Goal: Task Accomplishment & Management: Manage account settings

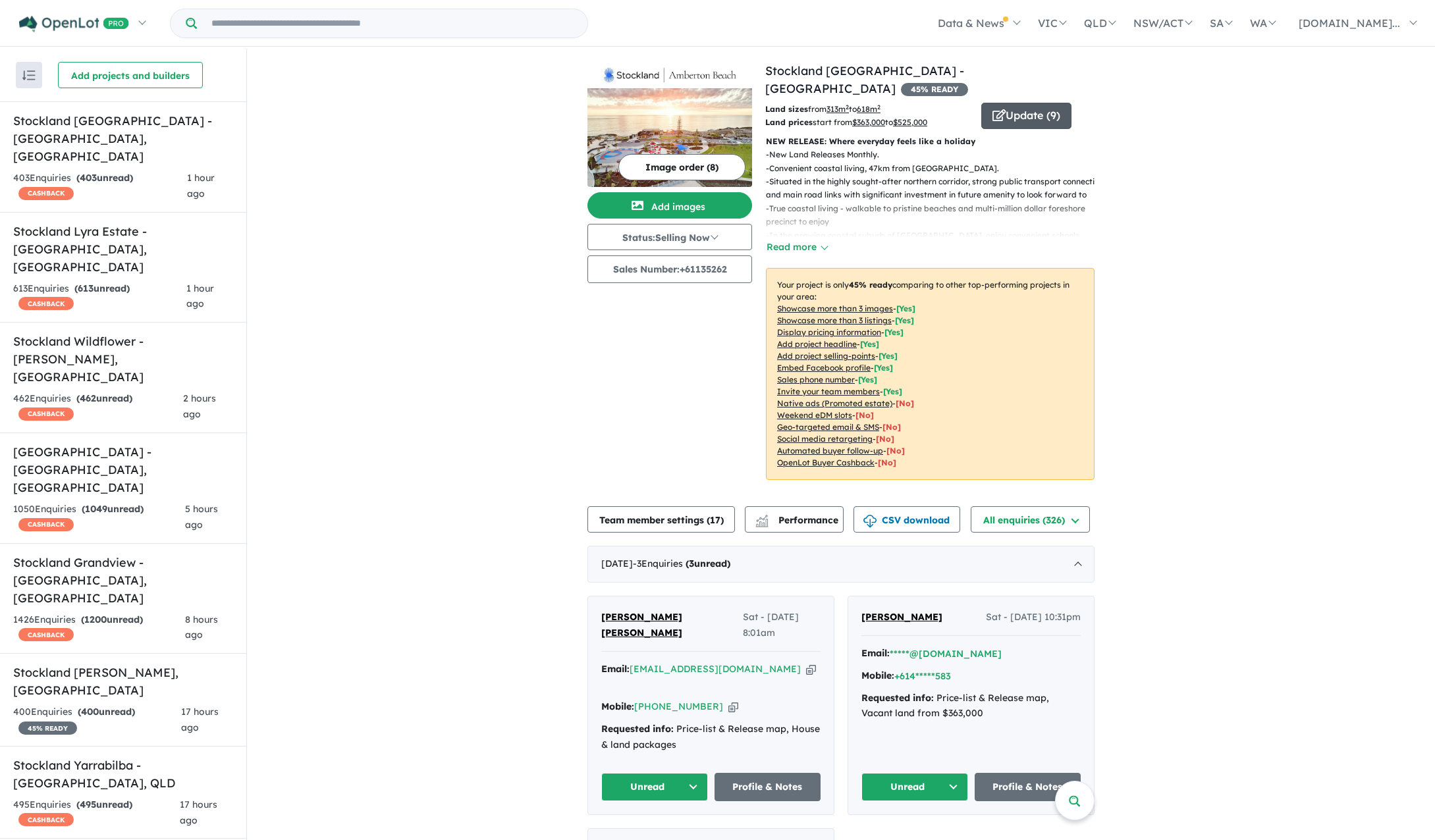
click at [1016, 103] on button "Update ( 9 )" at bounding box center [1026, 116] width 91 height 26
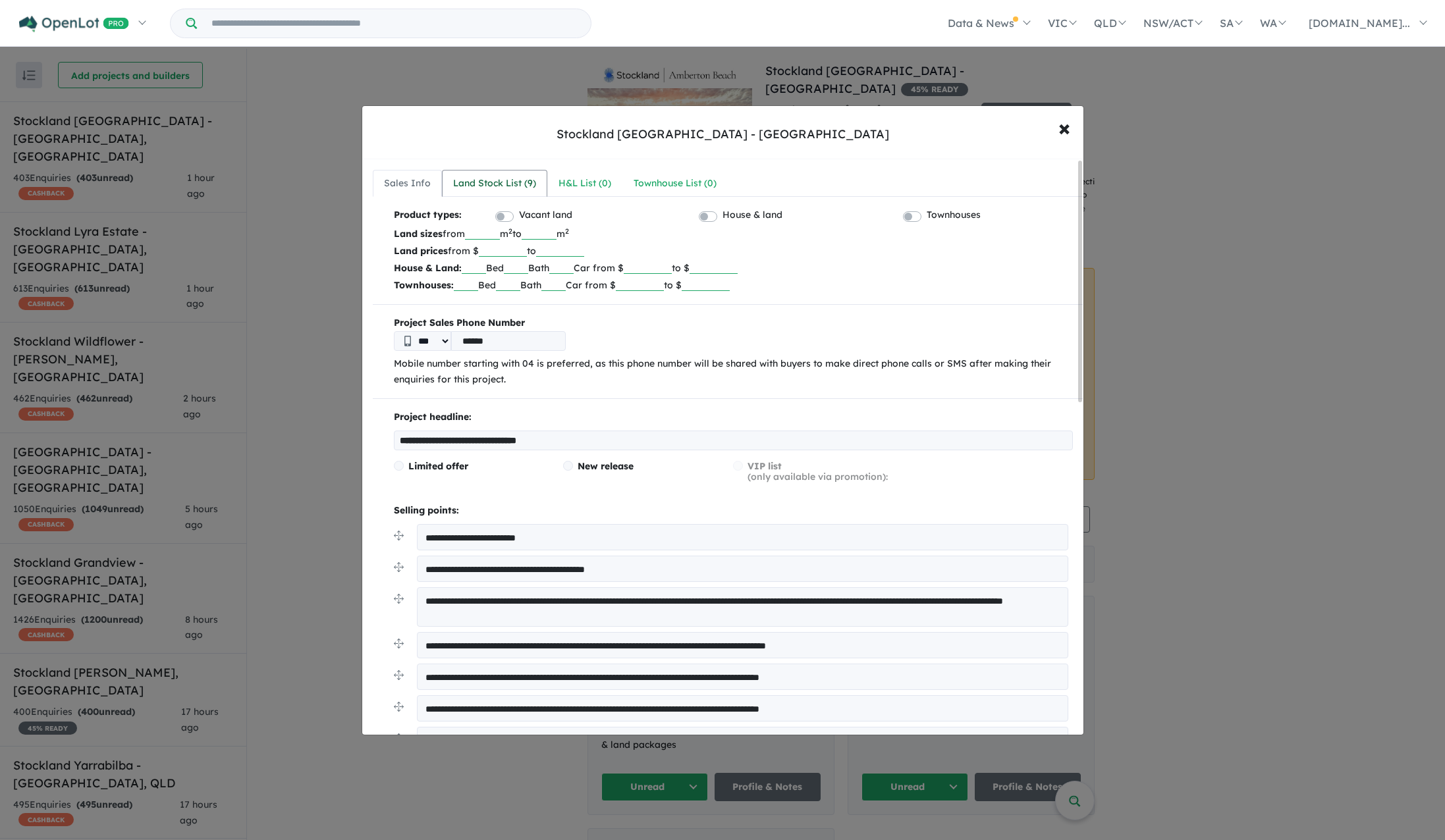
click at [470, 186] on div "Land Stock List ( 9 )" at bounding box center [495, 183] width 83 height 16
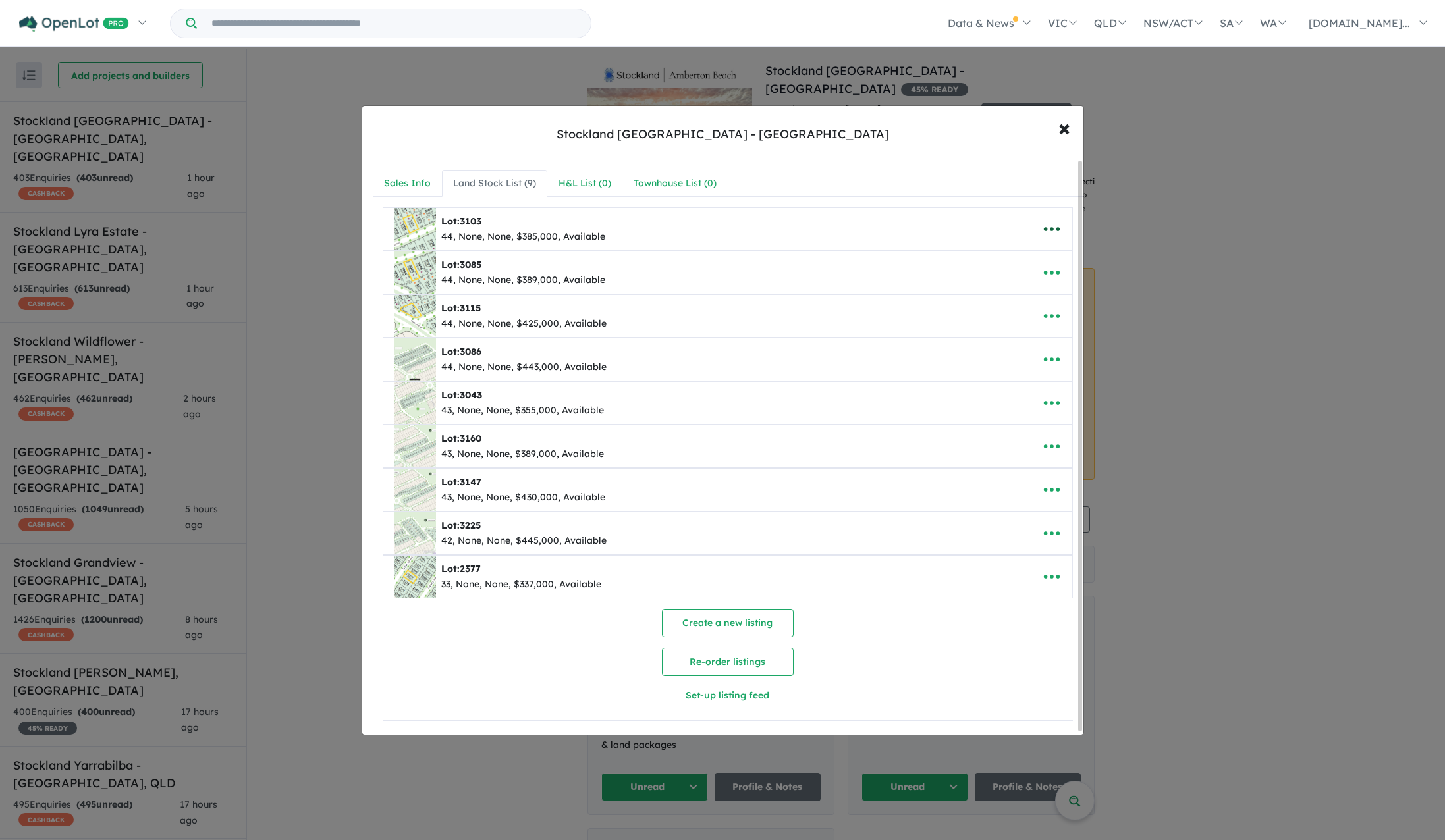
click at [1045, 226] on icon "button" at bounding box center [1052, 229] width 20 height 20
click at [1019, 287] on link "Remove" at bounding box center [1022, 291] width 97 height 30
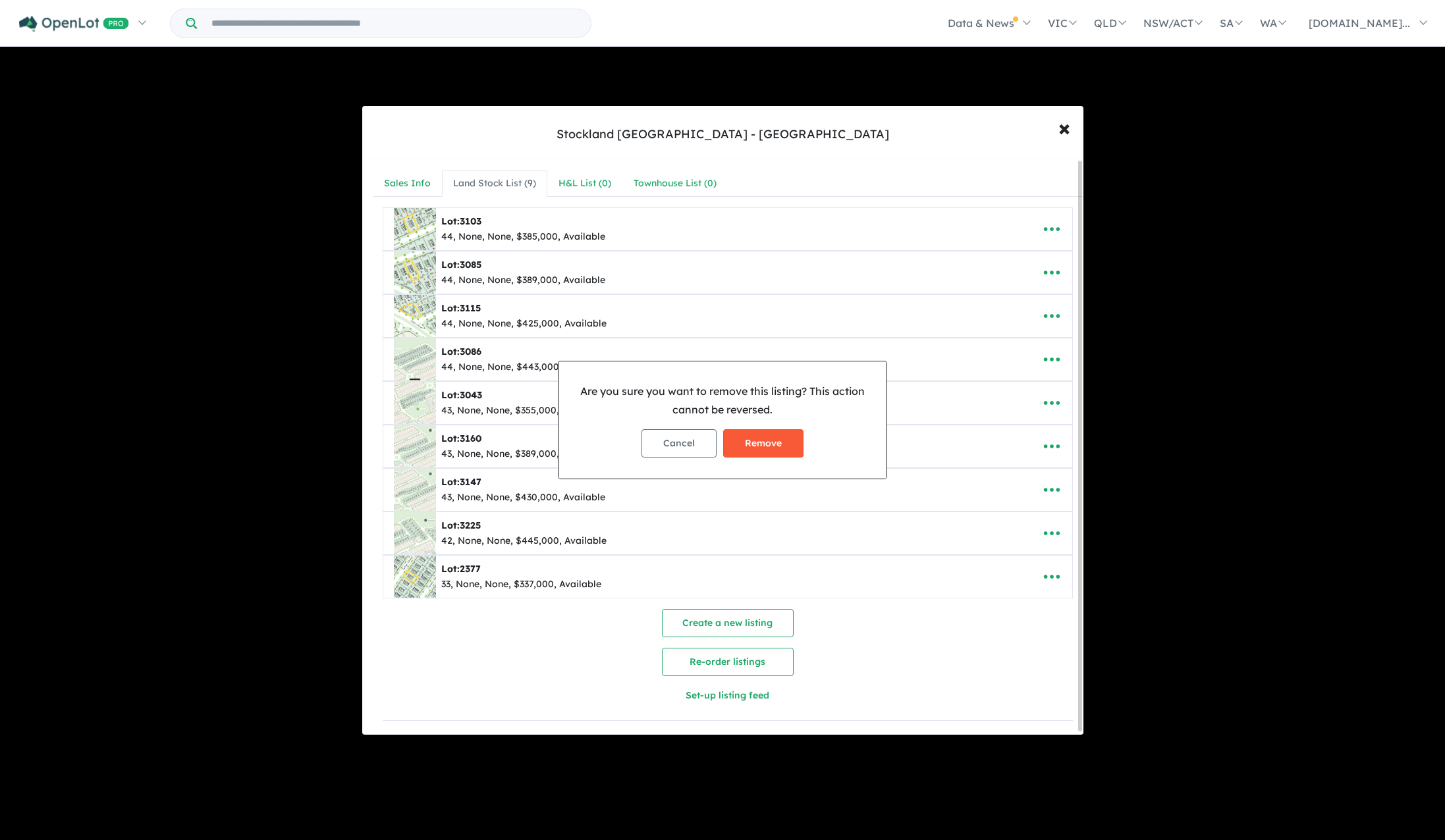
click at [742, 449] on button "Remove" at bounding box center [764, 443] width 81 height 28
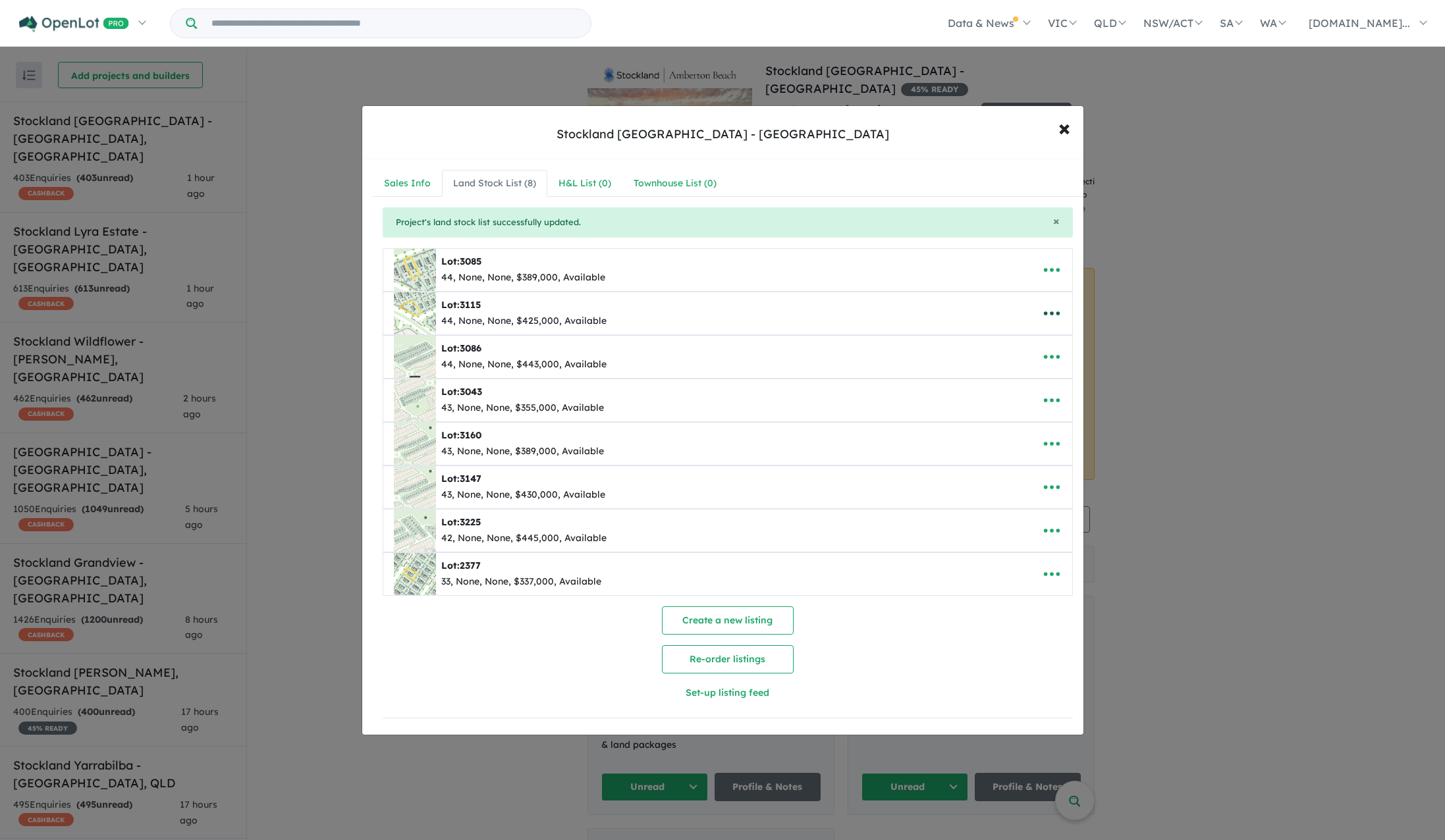
click at [1043, 311] on icon "button" at bounding box center [1052, 313] width 20 height 20
click at [1015, 377] on link "Remove" at bounding box center [1022, 375] width 97 height 30
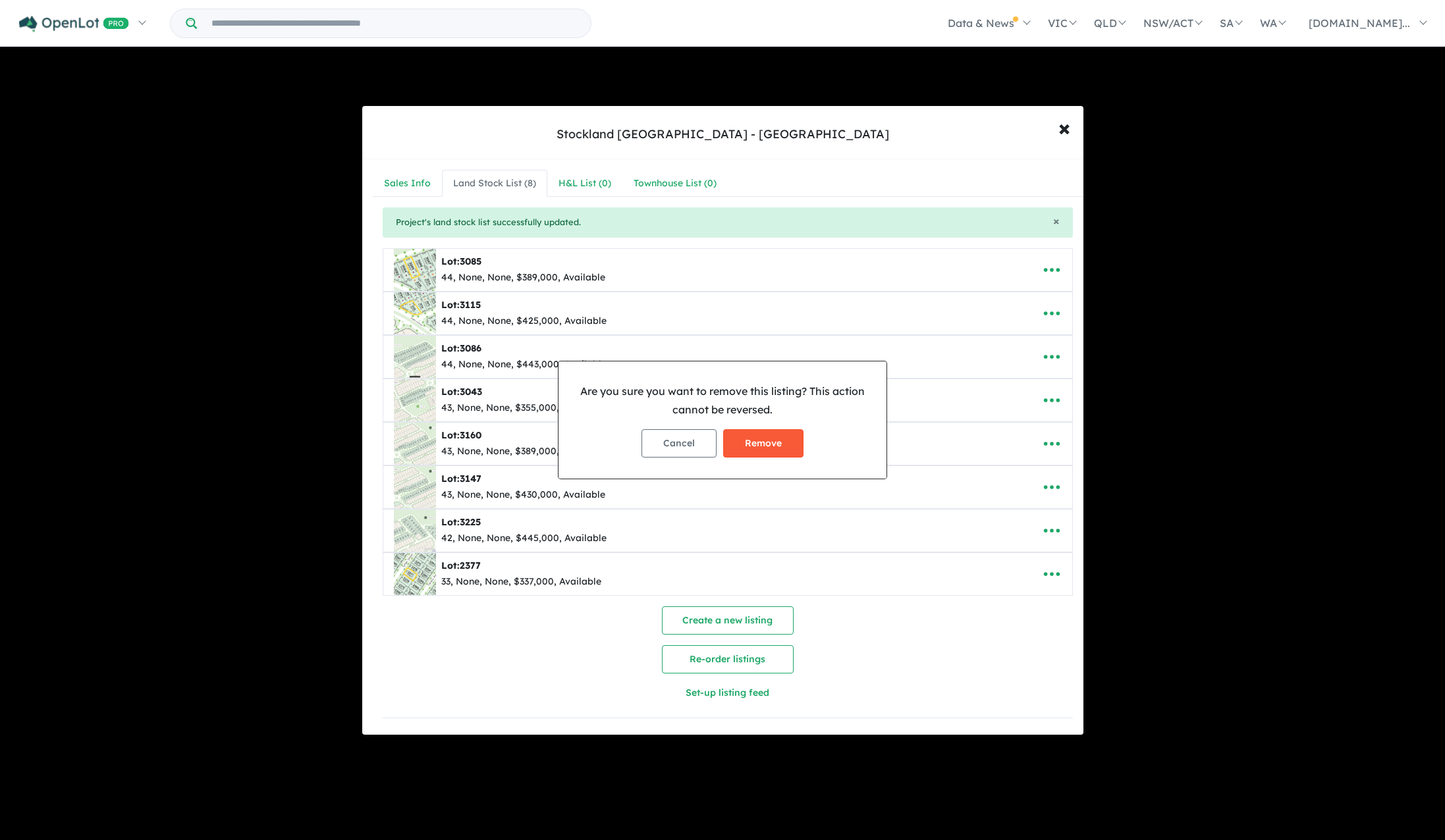
click at [760, 439] on button "Remove" at bounding box center [764, 443] width 81 height 28
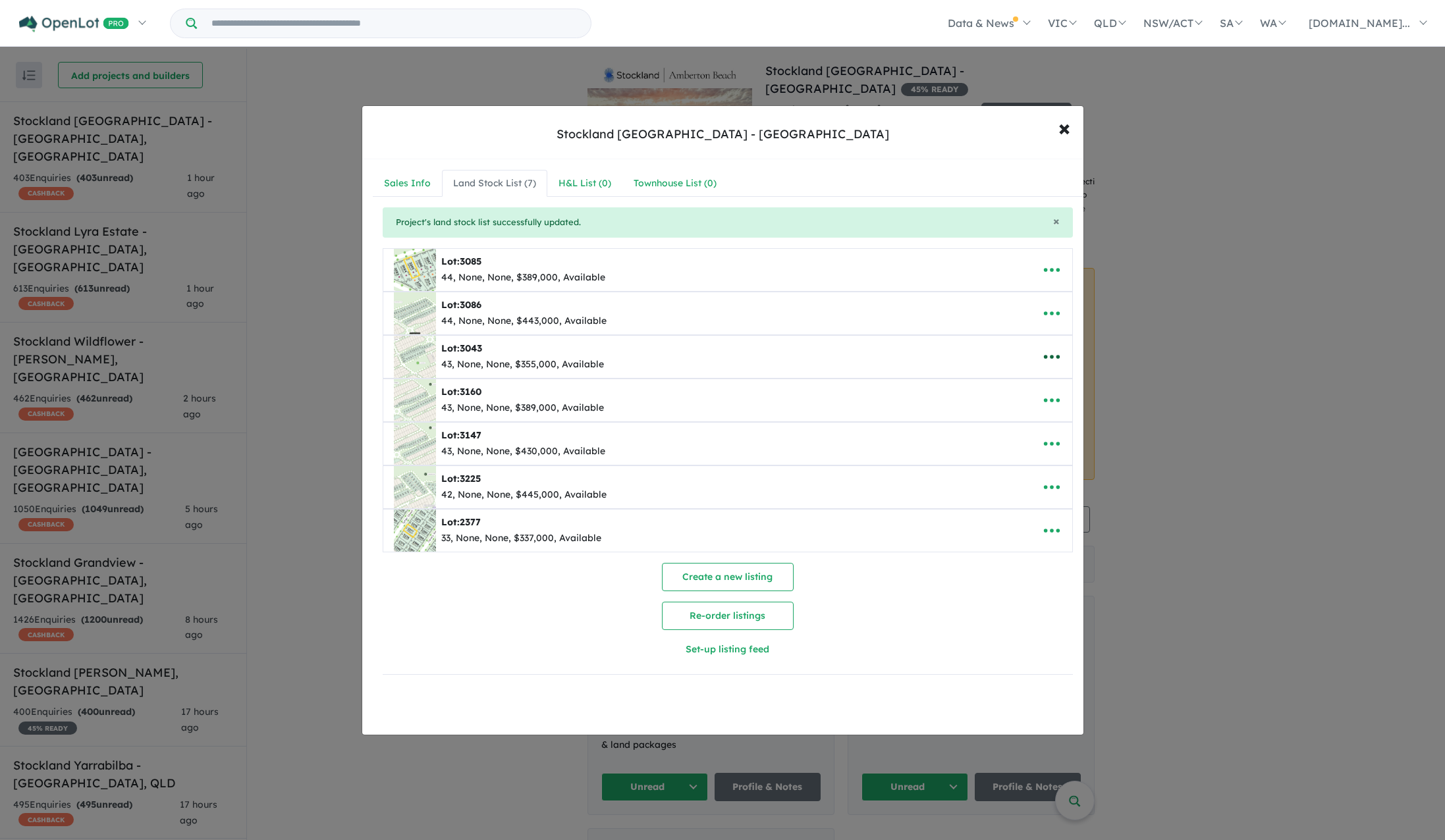
click at [1043, 356] on icon "button" at bounding box center [1050, 356] width 16 height 4
click at [1025, 424] on link "Remove" at bounding box center [1022, 419] width 97 height 30
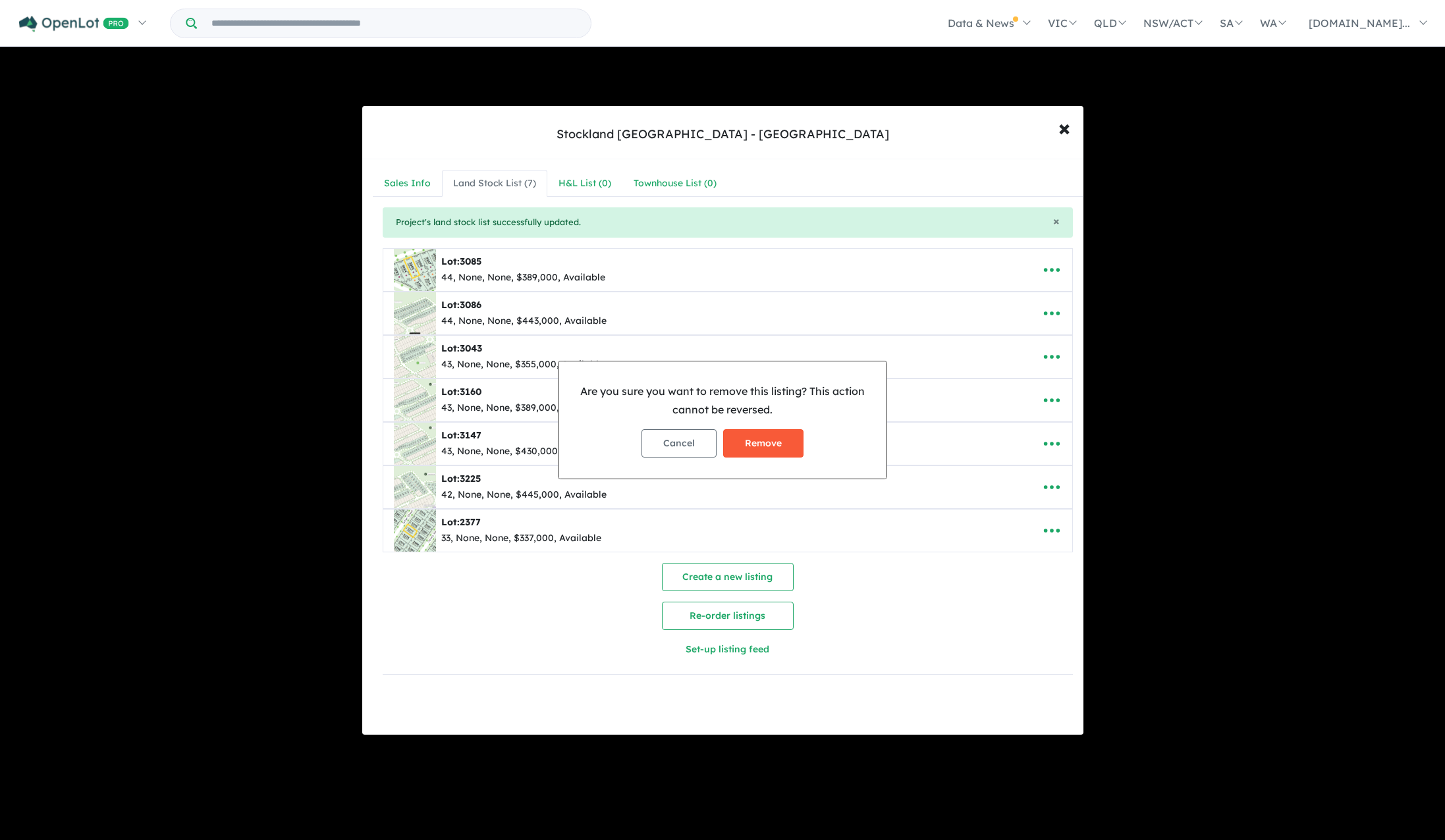
click at [762, 443] on button "Remove" at bounding box center [764, 443] width 81 height 28
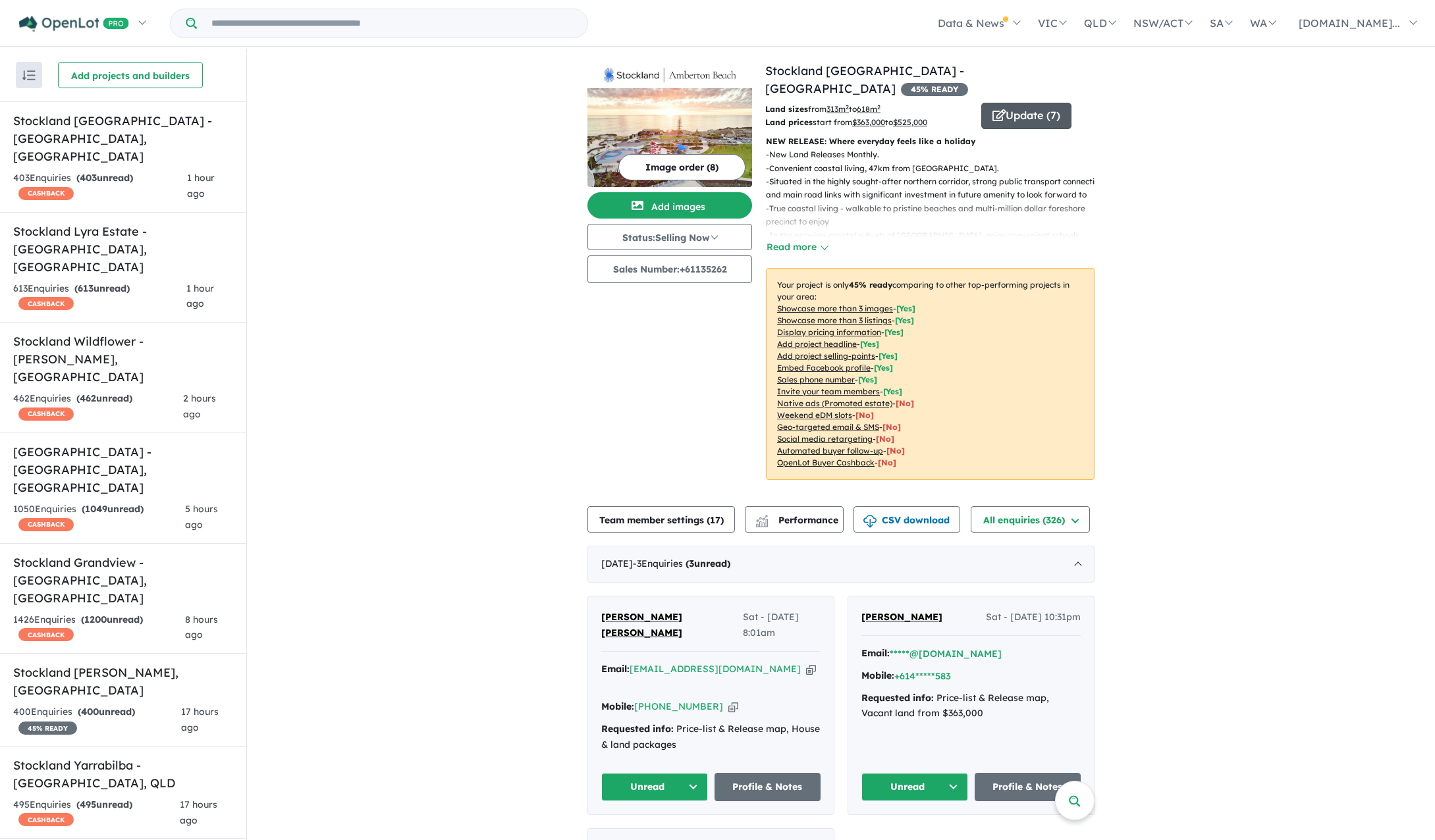
click at [1030, 104] on button "Update ( 7 )" at bounding box center [1026, 116] width 91 height 26
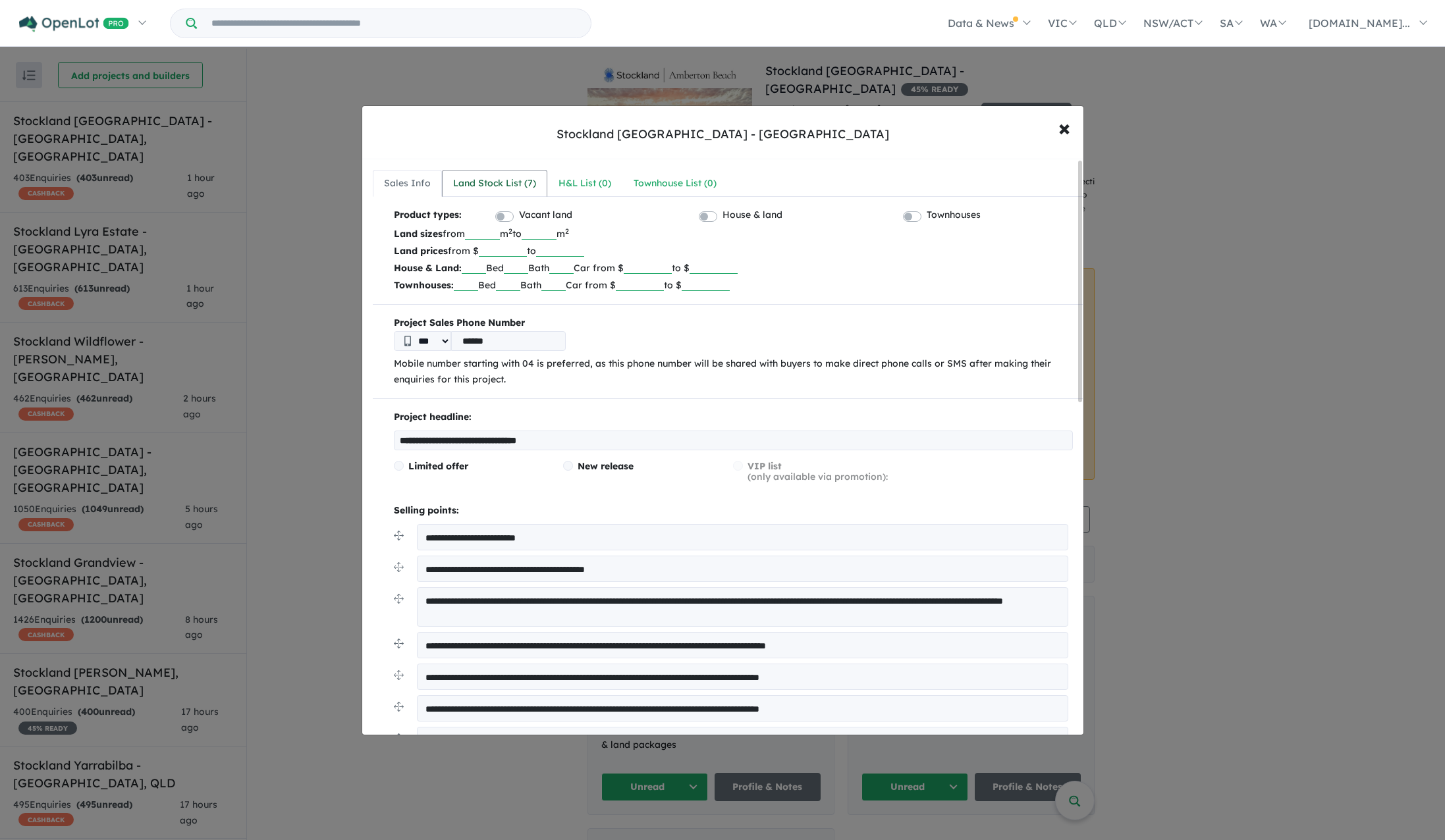
click at [486, 186] on div "Land Stock List ( 7 )" at bounding box center [495, 183] width 83 height 16
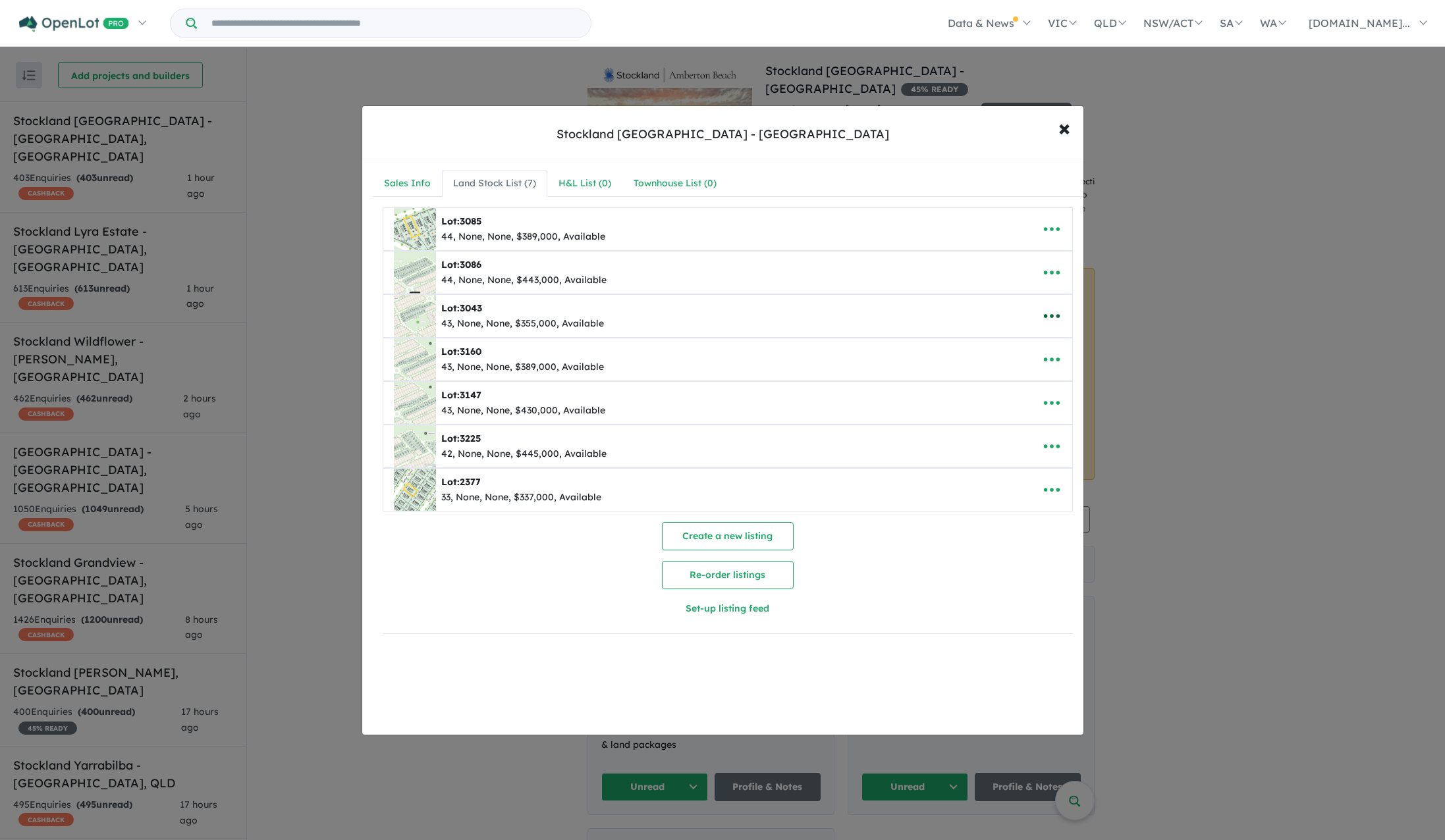
click at [1048, 318] on icon "button" at bounding box center [1052, 316] width 20 height 20
click at [1006, 378] on link "Remove" at bounding box center [1022, 378] width 97 height 30
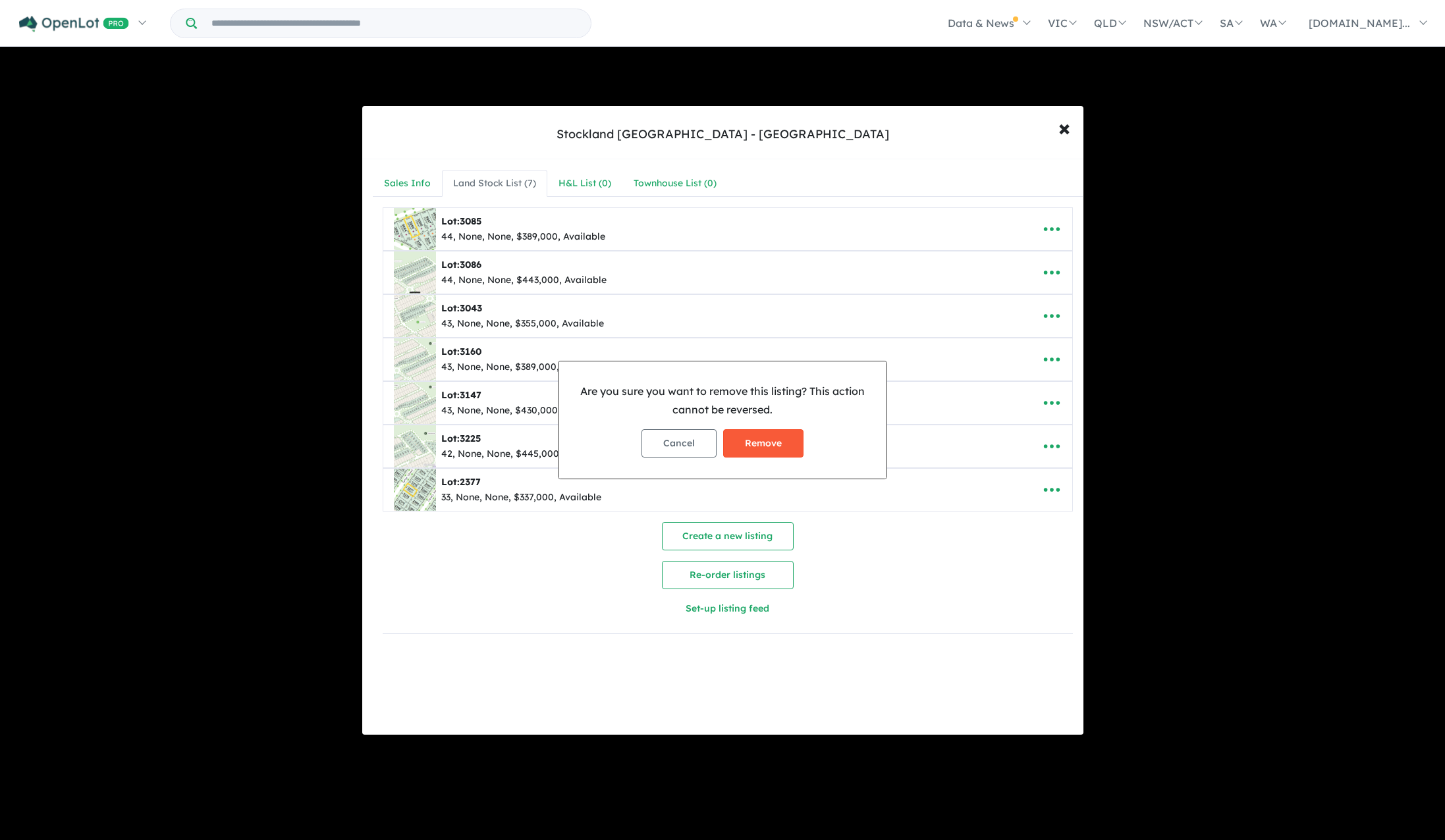
click at [771, 443] on button "Remove" at bounding box center [764, 443] width 81 height 28
